Goal: Task Accomplishment & Management: Manage account settings

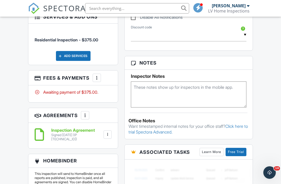
click at [98, 74] on div "More" at bounding box center [97, 78] width 8 height 8
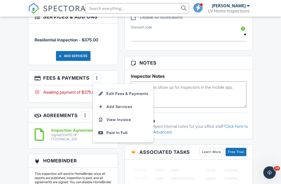
click at [120, 130] on div "Paid In Full" at bounding box center [123, 133] width 50 height 6
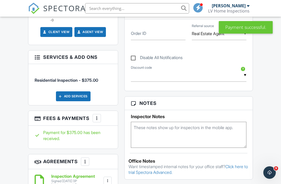
click at [91, 111] on h3 "Fees & Payments More Edit Fees & Payments Add Services View Invoice" at bounding box center [73, 118] width 90 height 15
click at [94, 114] on div "More" at bounding box center [97, 118] width 8 height 8
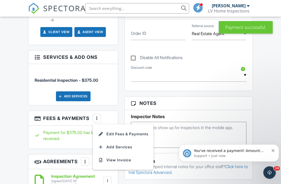
click at [98, 111] on h3 "Fees & Payments More Edit Fees & Payments Add Services View Invoice" at bounding box center [73, 118] width 90 height 15
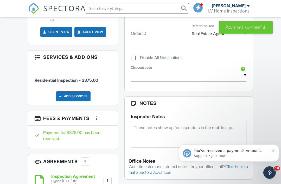
click at [98, 116] on div at bounding box center [96, 118] width 5 height 5
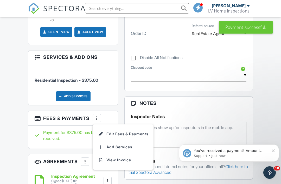
click at [134, 128] on li "Edit Fees & Payments" at bounding box center [123, 134] width 54 height 13
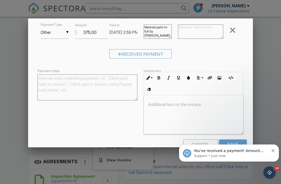
scroll to position [83, 0]
click at [100, 80] on textarea "Payment notes" at bounding box center [87, 88] width 100 height 26
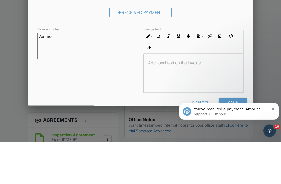
scroll to position [311, 0]
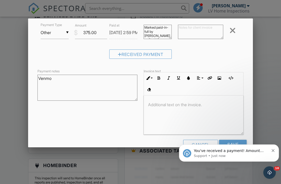
type textarea "Venmo"
click at [236, 143] on input "Save" at bounding box center [233, 144] width 28 height 9
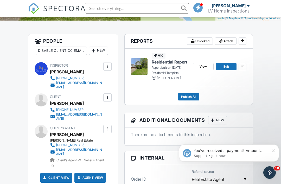
scroll to position [123, 0]
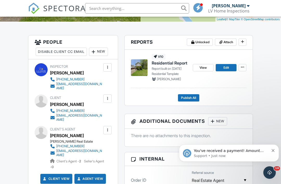
click at [225, 67] on span "Edit" at bounding box center [226, 67] width 5 height 5
